Goal: Task Accomplishment & Management: Use online tool/utility

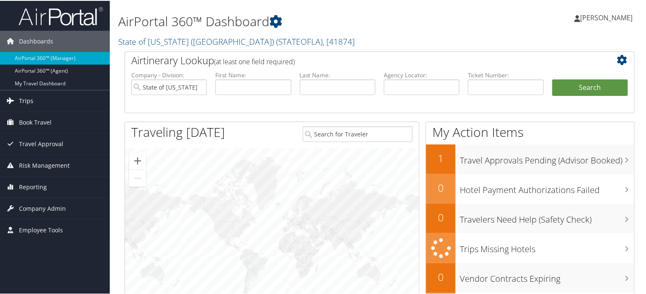
click at [25, 102] on span "Trips" at bounding box center [26, 100] width 14 height 21
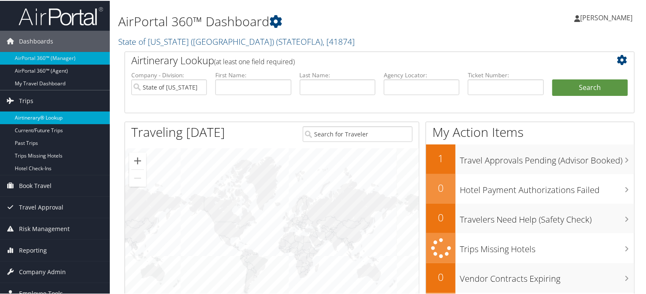
click at [30, 116] on link "Airtinerary® Lookup" at bounding box center [55, 117] width 110 height 13
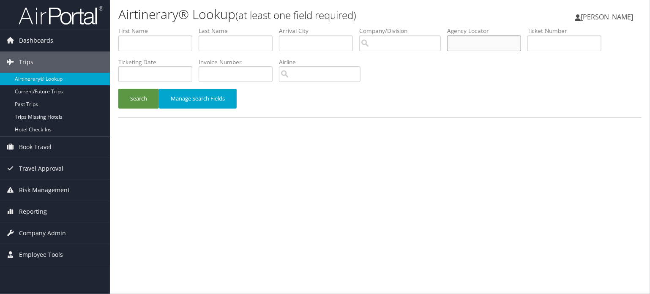
click at [477, 47] on input "text" at bounding box center [484, 43] width 74 height 16
paste input "9494226643"
type input "9494226643"
paste input "DK4VJJ"
type input "DK4VJJ"
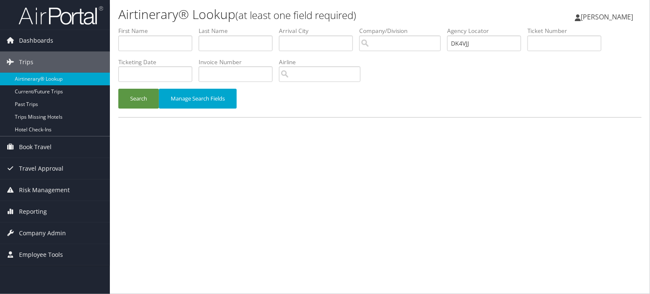
click at [360, 109] on div "Search Manage Search Fields" at bounding box center [380, 103] width 536 height 28
click at [46, 81] on link "Airtinerary® Lookup" at bounding box center [55, 79] width 110 height 13
click at [373, 223] on div "Airtinerary® Lookup (at least one field required) Vivek Ranjan Vivek Ranjan My …" at bounding box center [380, 147] width 540 height 294
click at [146, 97] on button "Search" at bounding box center [138, 99] width 41 height 20
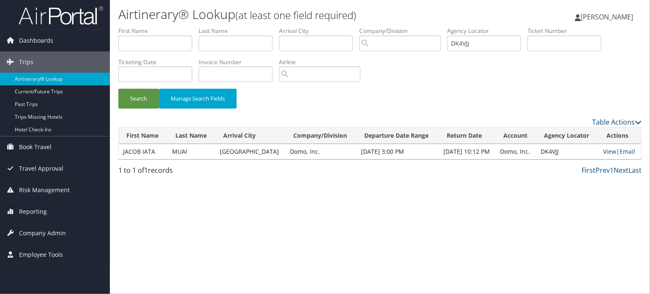
click at [600, 151] on td "View | Email" at bounding box center [620, 151] width 42 height 15
click at [604, 150] on link "View" at bounding box center [609, 151] width 13 height 8
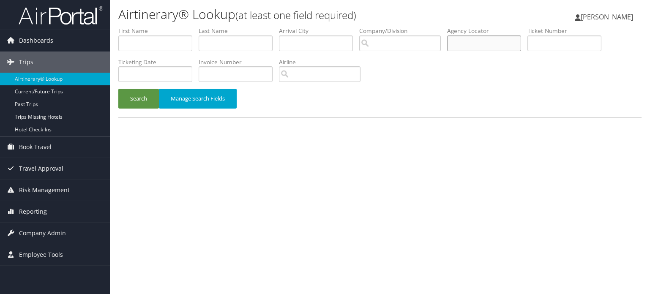
click at [496, 45] on input "text" at bounding box center [484, 43] width 74 height 16
paste input "DKW9YJ"
type input "DKW9YJ"
click at [144, 104] on button "Search" at bounding box center [138, 99] width 41 height 20
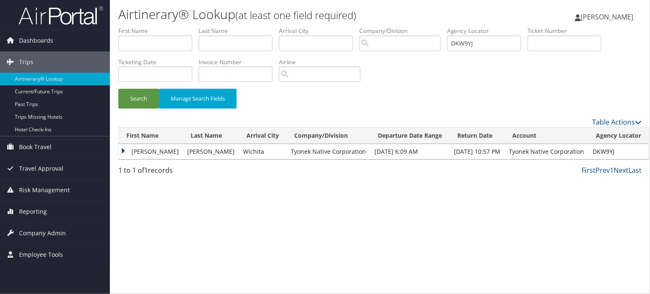
click at [139, 157] on td "[PERSON_NAME]" at bounding box center [151, 151] width 64 height 15
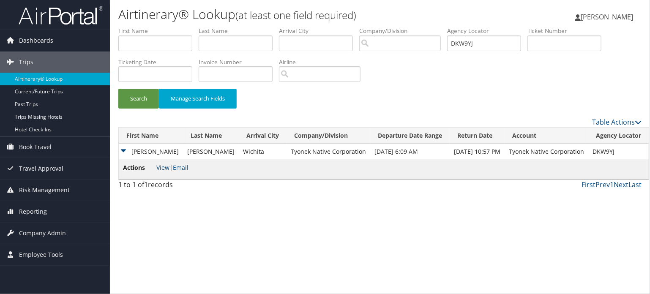
click at [164, 168] on link "View" at bounding box center [162, 167] width 13 height 8
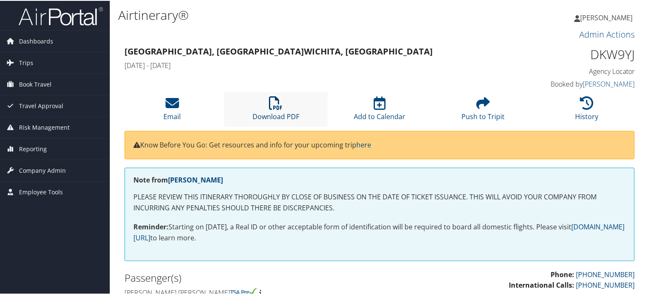
click at [274, 114] on link "Download PDF" at bounding box center [276, 110] width 47 height 20
click at [325, 51] on h3 "Huntsville, AL Wichita, KS" at bounding box center [315, 51] width 380 height 12
click at [175, 108] on icon at bounding box center [173, 102] width 14 height 14
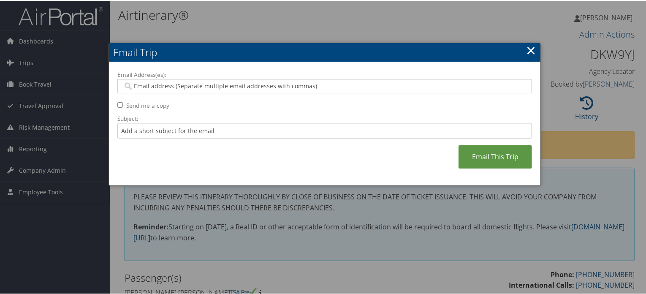
click at [206, 87] on input "Email Address(es):" at bounding box center [325, 85] width 404 height 8
paste input "KBDERINGTON@TYONEK.COM"
type input "KBDERINGTON@TYONEK.COM"
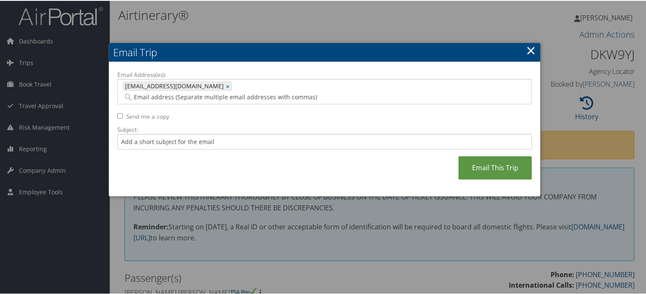
paste input "JWEBB@TYONEK.COM"
type input "JWEBB@TYONEK.COM"
type input "KBDERINGTON@TYONEK.COM, JWEBB@TYONEK.COM"
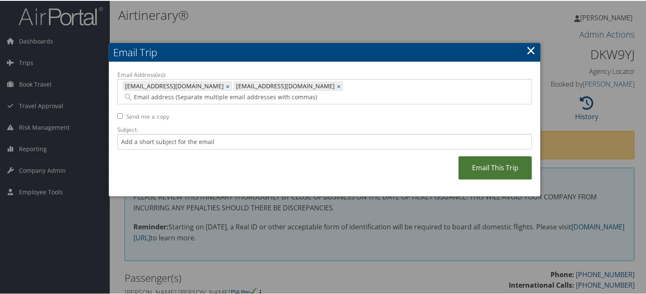
click at [484, 162] on link "Email This Trip" at bounding box center [495, 166] width 73 height 23
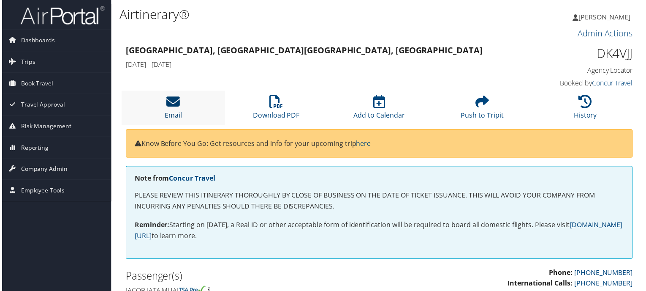
click at [169, 111] on link "Email" at bounding box center [171, 110] width 17 height 20
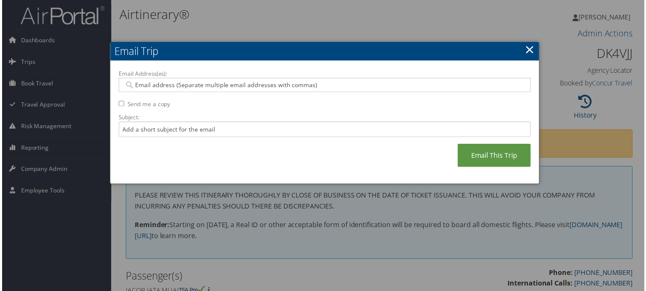
click at [287, 88] on input "Email Address(es):" at bounding box center [325, 85] width 404 height 8
paste input "[PERSON_NAME][EMAIL_ADDRESS][DOMAIN_NAME]"
type input "[PERSON_NAME][EMAIL_ADDRESS][DOMAIN_NAME]"
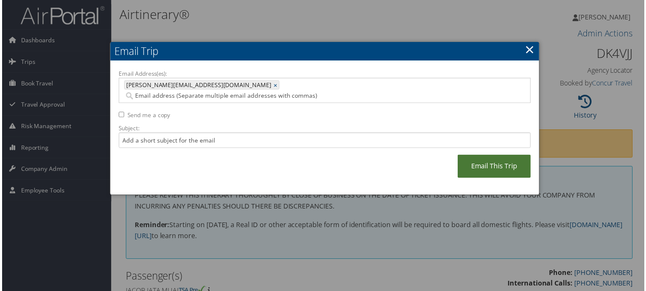
click at [489, 155] on link "Email This Trip" at bounding box center [495, 166] width 73 height 23
